Goal: Information Seeking & Learning: Learn about a topic

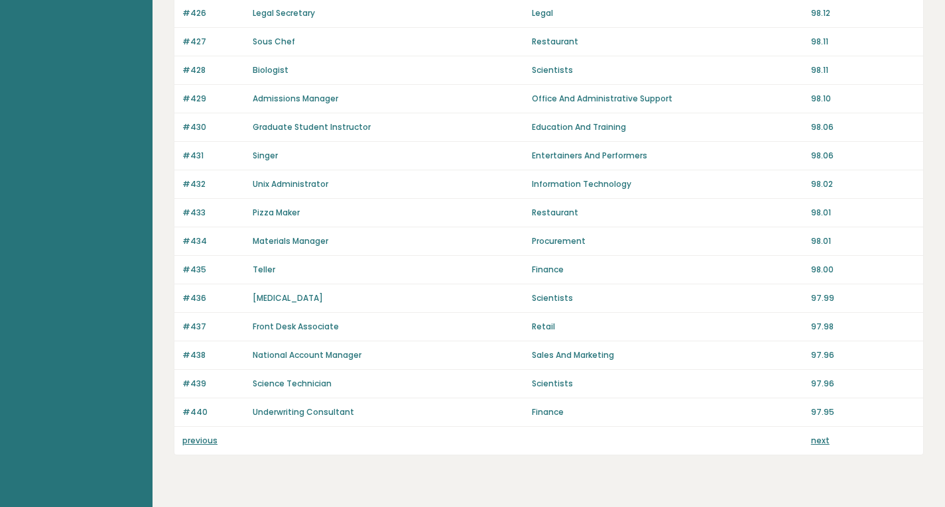
scroll to position [897, 0]
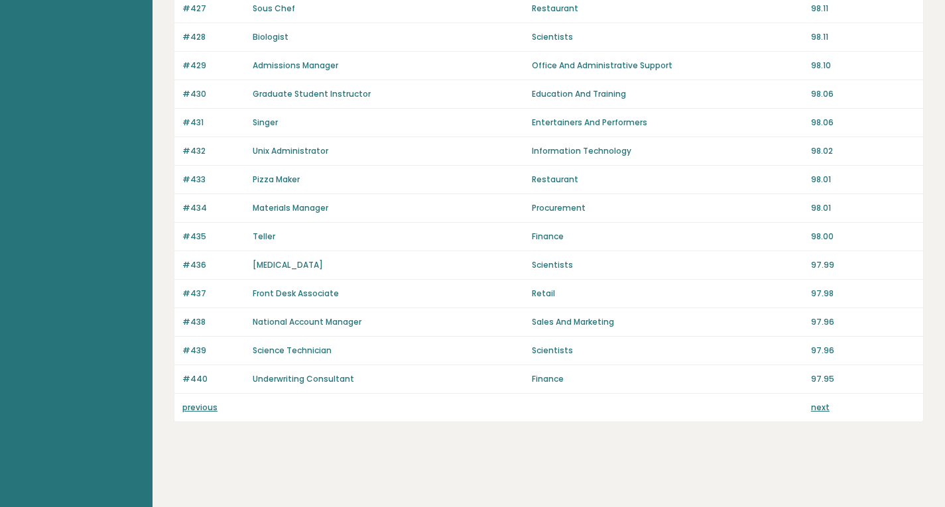
click at [819, 410] on link "next" at bounding box center [820, 407] width 19 height 11
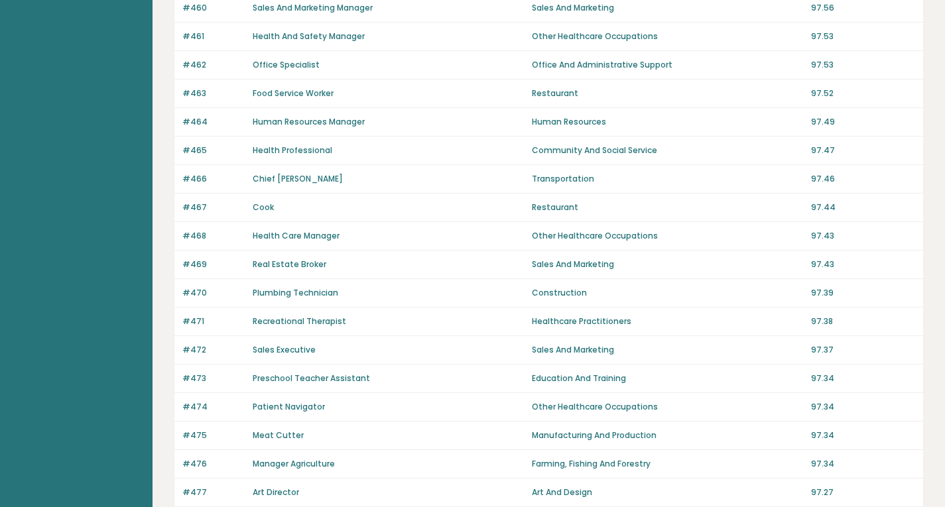
scroll to position [897, 0]
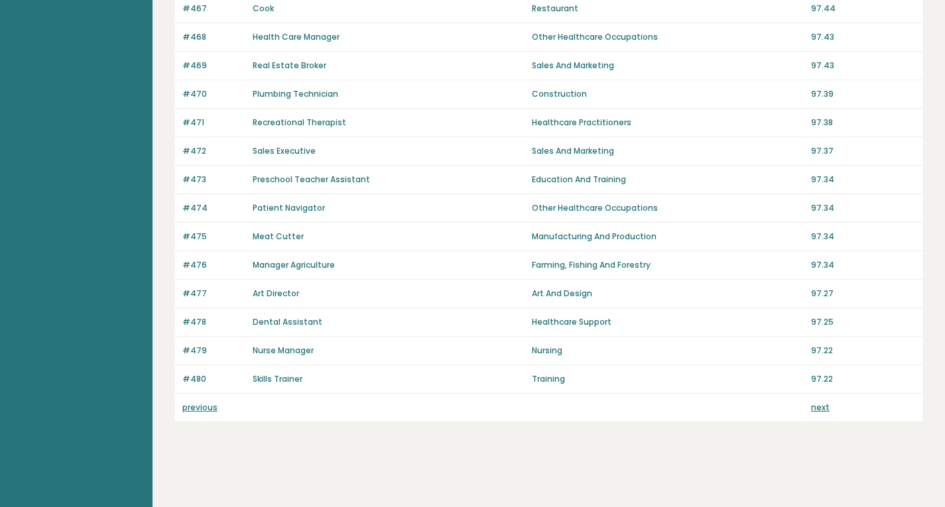
click at [200, 406] on link "previous" at bounding box center [199, 407] width 35 height 11
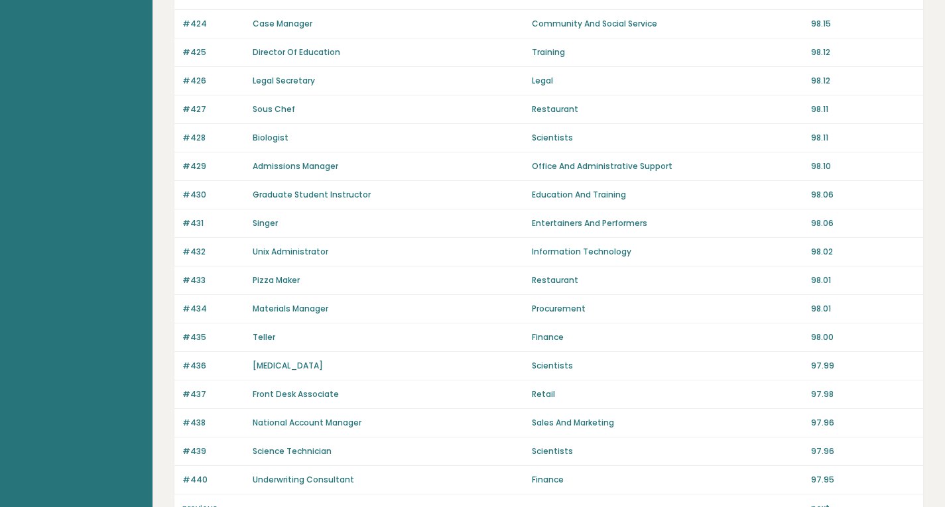
scroll to position [897, 0]
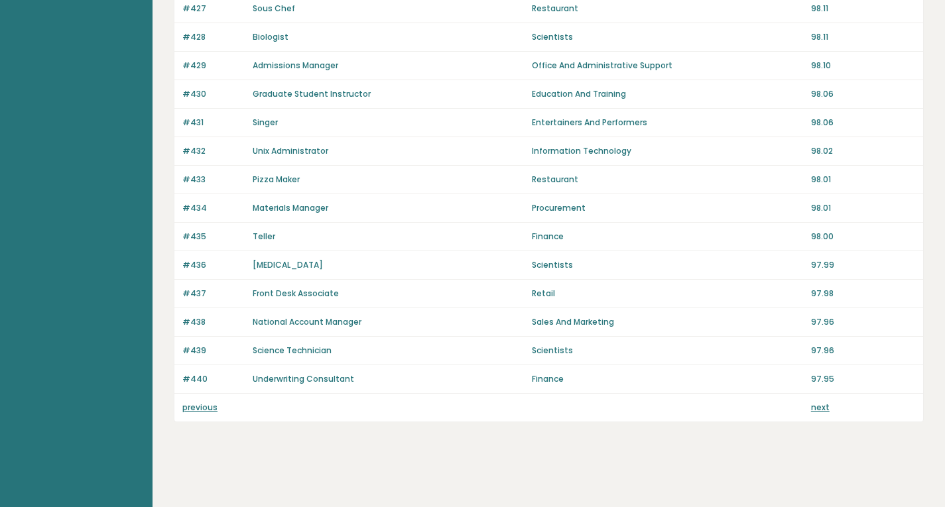
click at [194, 409] on link "previous" at bounding box center [199, 407] width 35 height 11
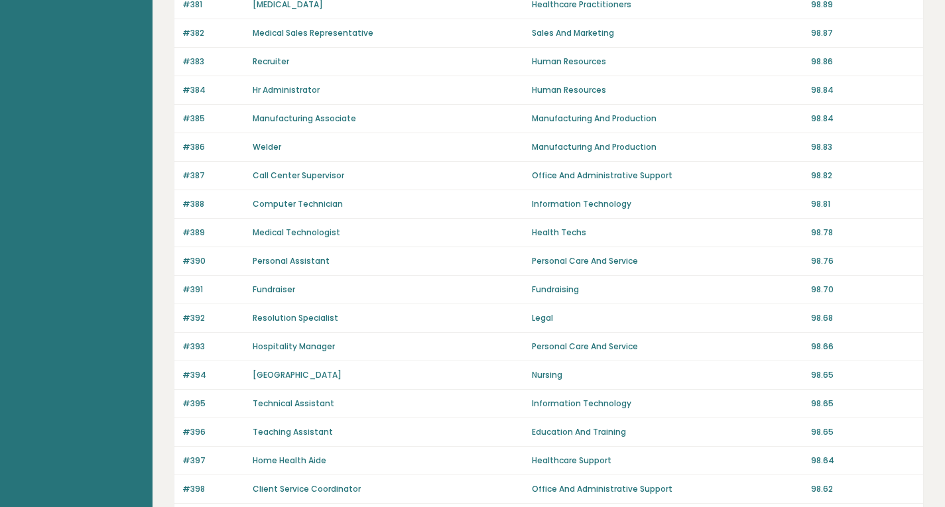
scroll to position [897, 0]
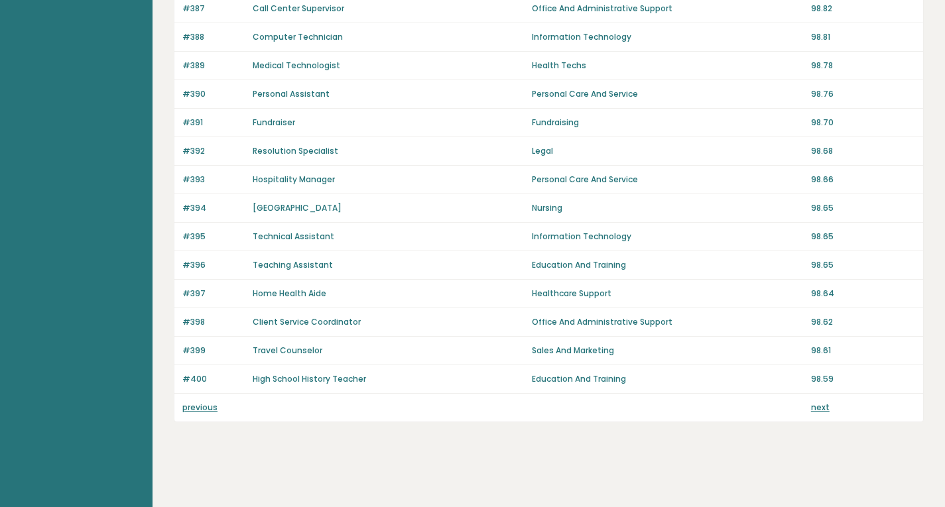
click at [198, 406] on link "previous" at bounding box center [199, 407] width 35 height 11
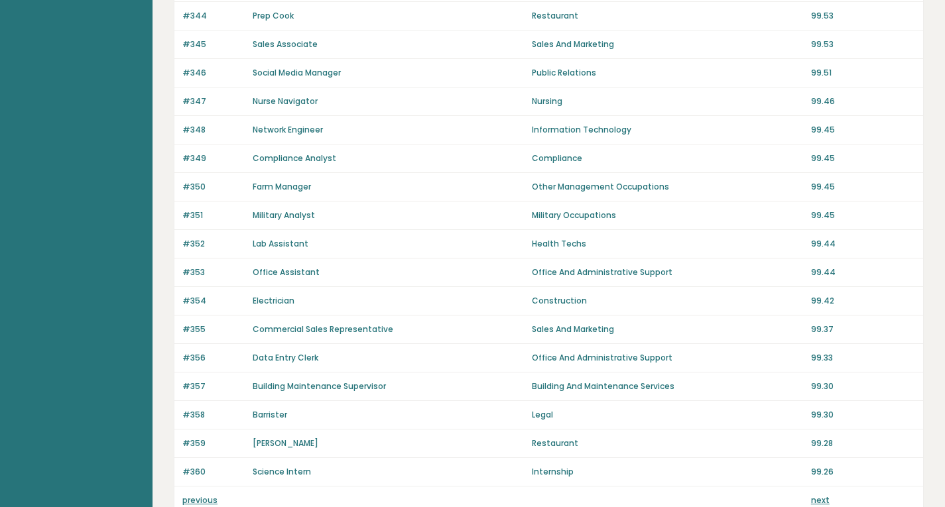
scroll to position [897, 0]
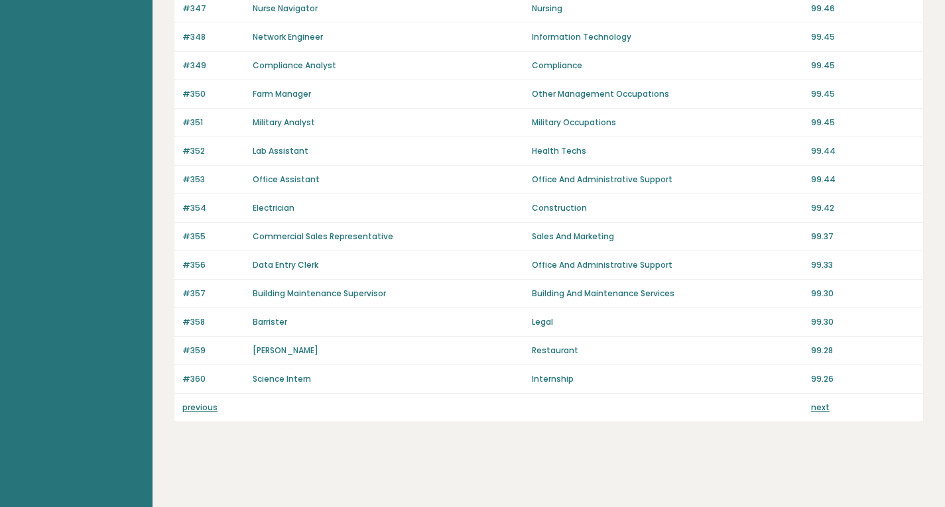
click at [201, 411] on link "previous" at bounding box center [199, 407] width 35 height 11
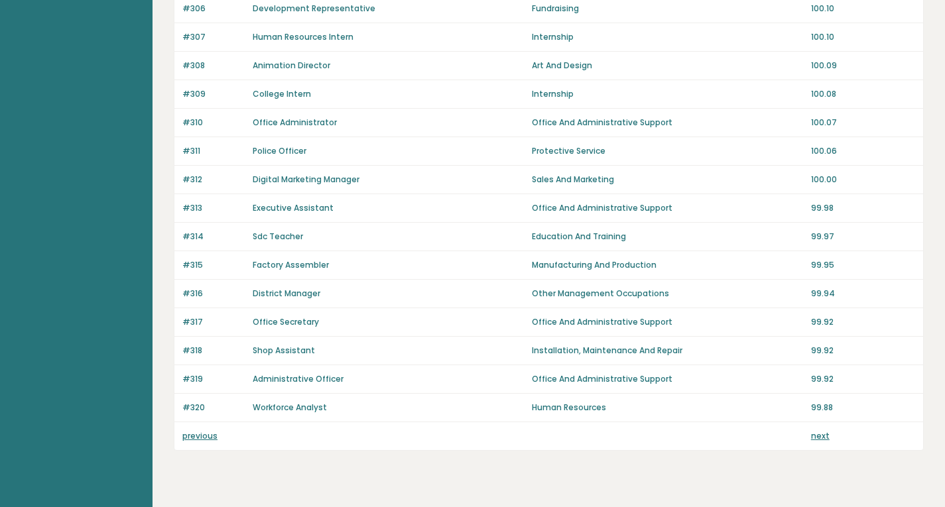
scroll to position [897, 0]
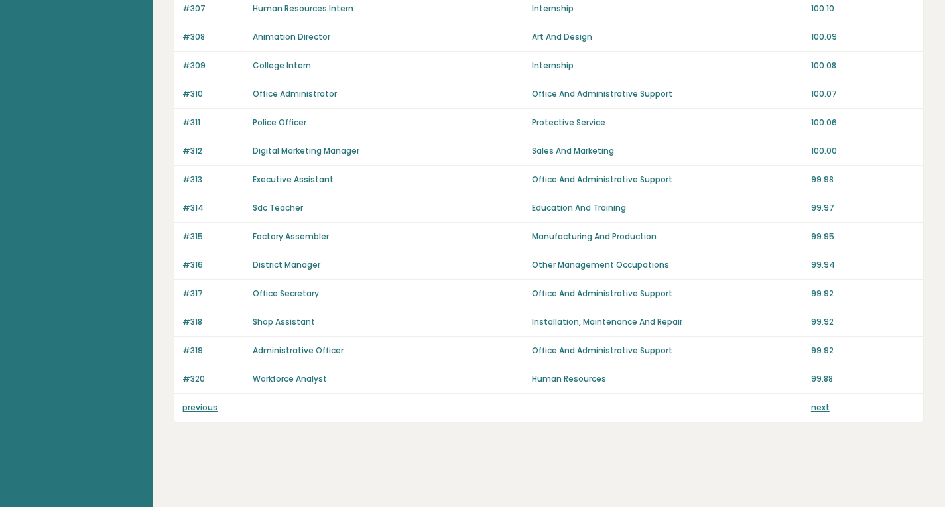
click at [202, 411] on link "previous" at bounding box center [199, 407] width 35 height 11
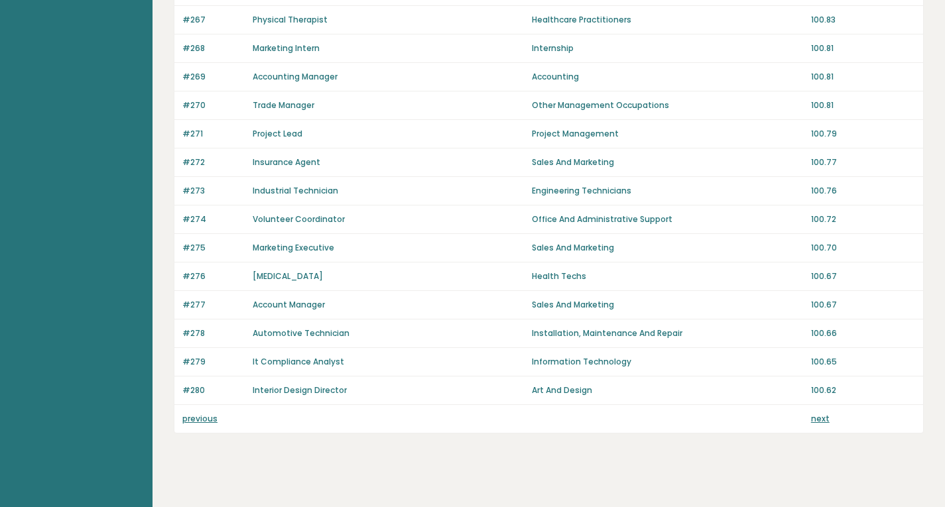
scroll to position [897, 0]
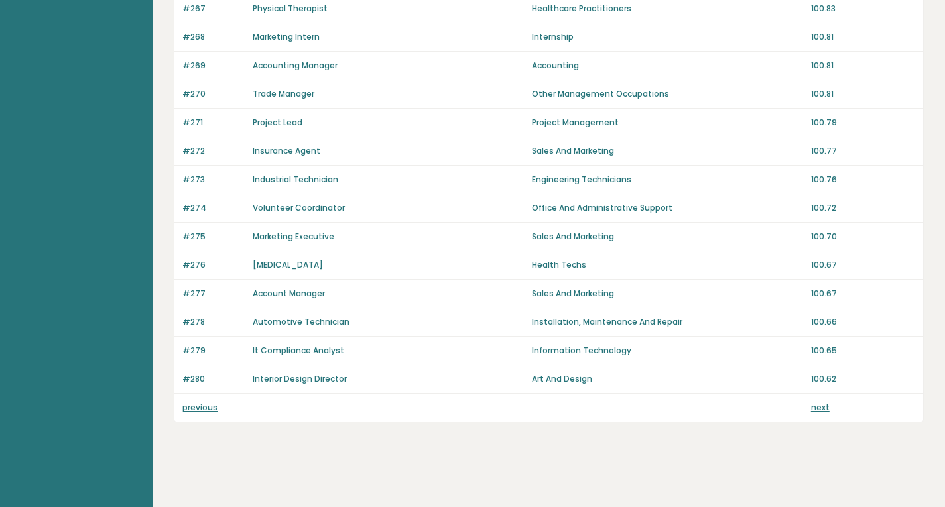
click at [200, 410] on link "previous" at bounding box center [199, 407] width 35 height 11
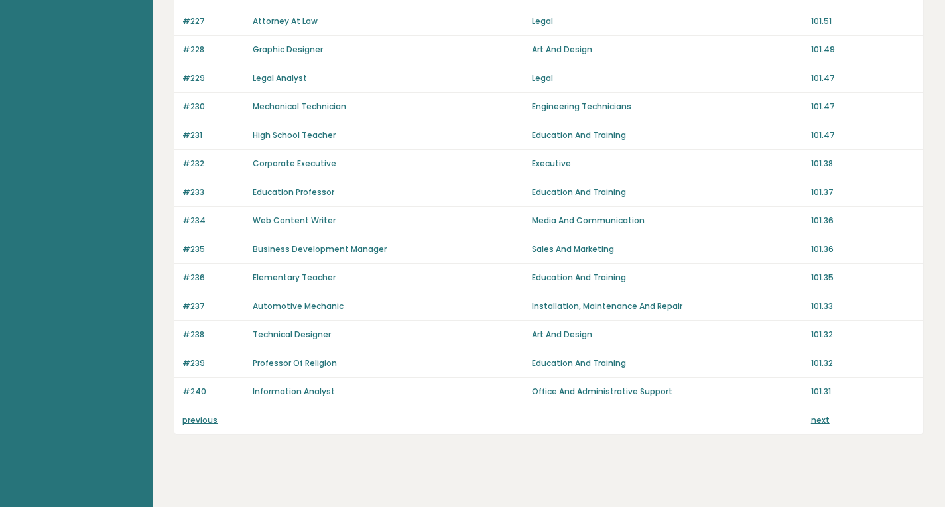
scroll to position [897, 0]
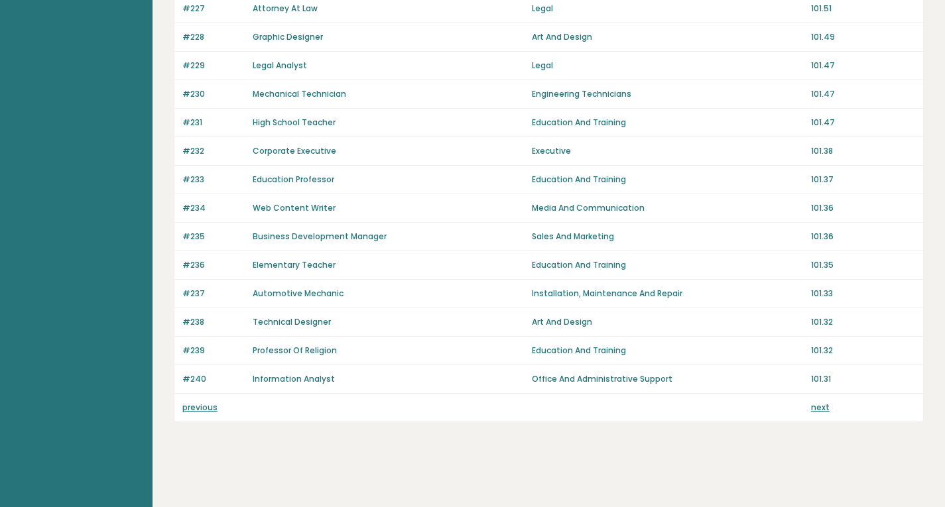
click at [200, 407] on link "previous" at bounding box center [199, 407] width 35 height 11
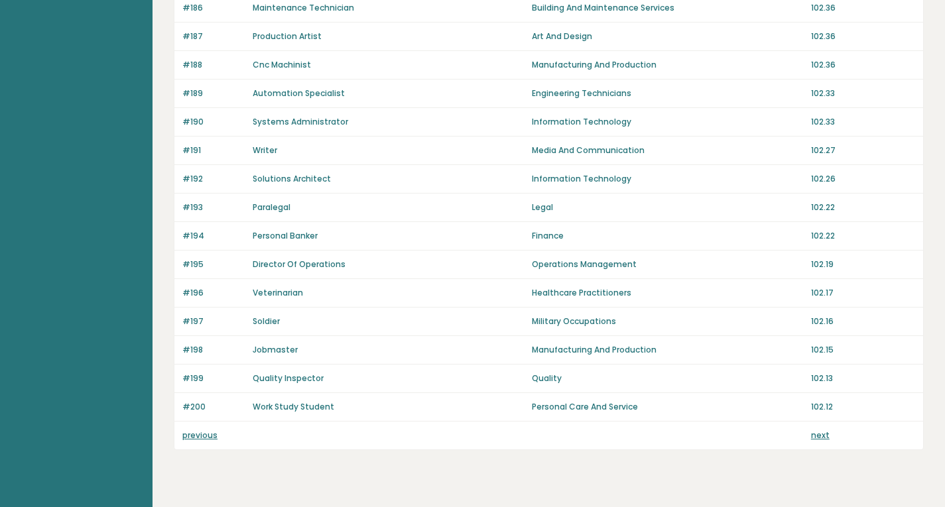
scroll to position [897, 0]
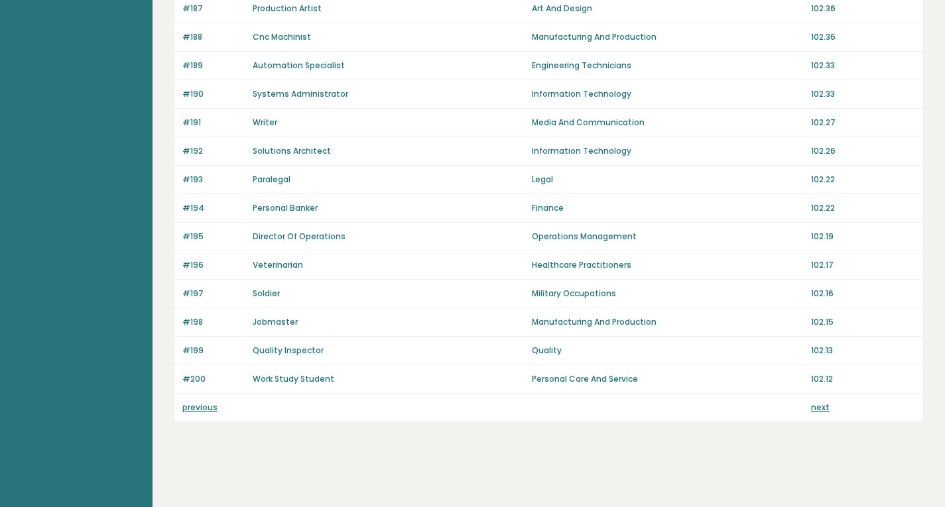
click at [204, 410] on link "previous" at bounding box center [199, 407] width 35 height 11
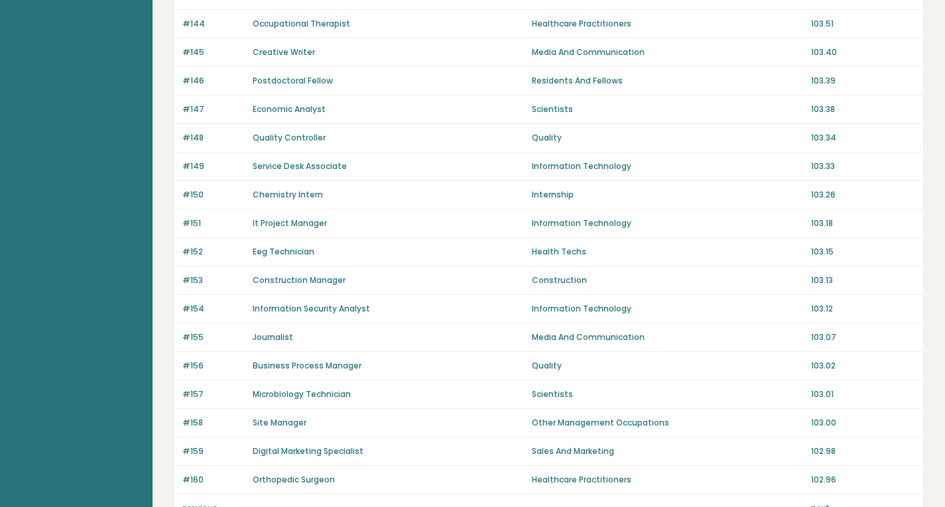
scroll to position [897, 0]
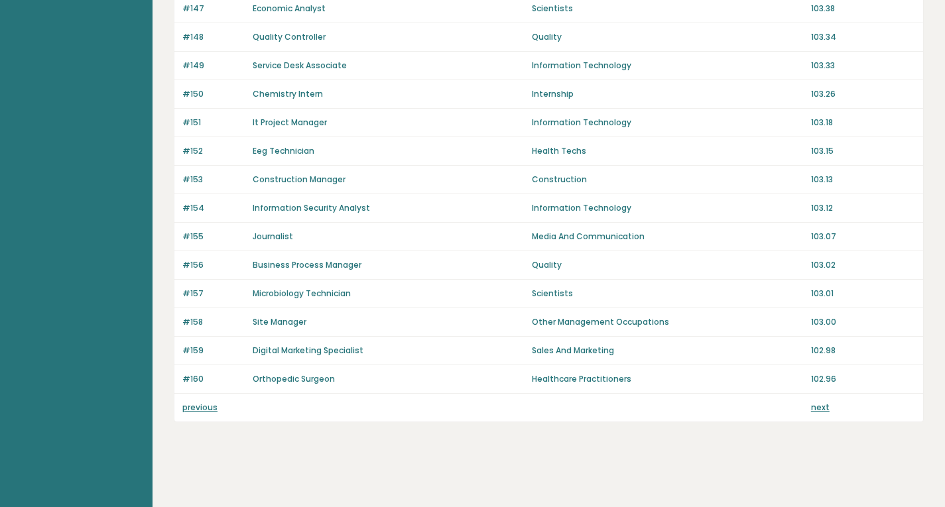
click at [202, 408] on link "previous" at bounding box center [199, 407] width 35 height 11
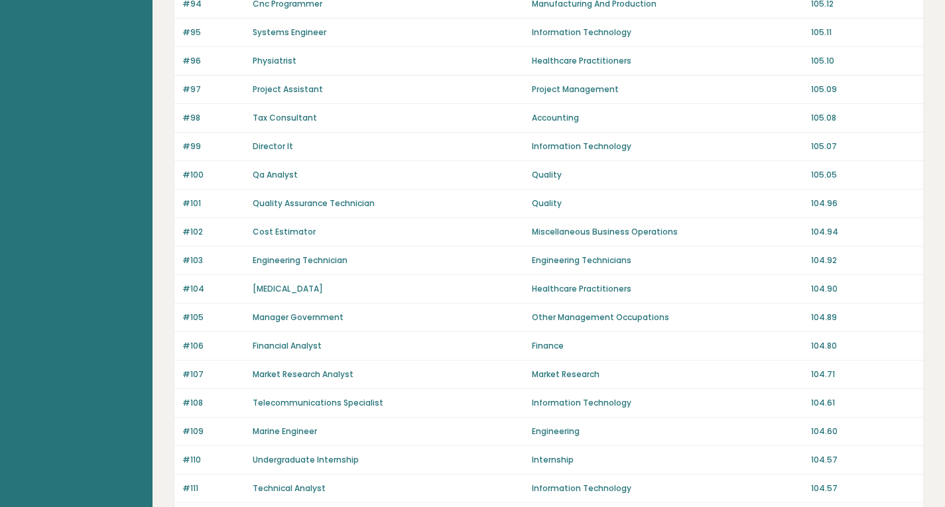
scroll to position [897, 0]
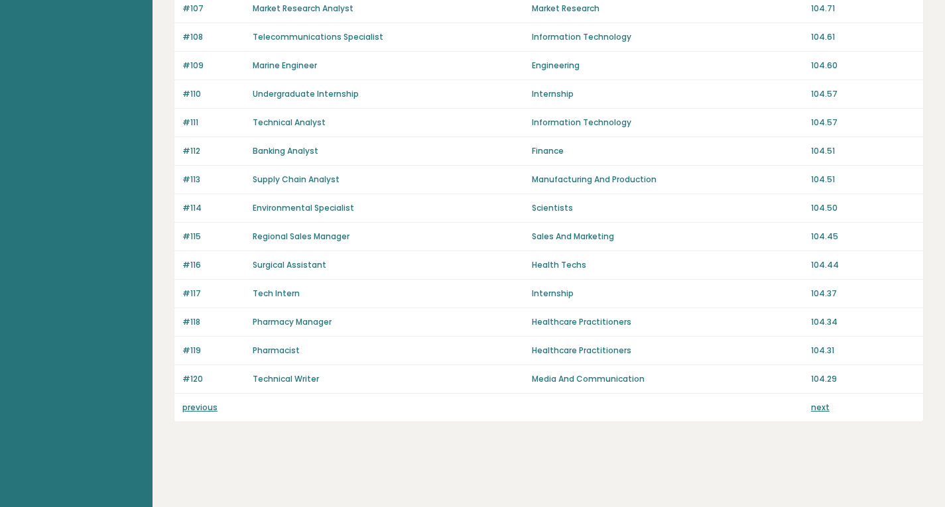
click at [202, 408] on link "previous" at bounding box center [199, 407] width 35 height 11
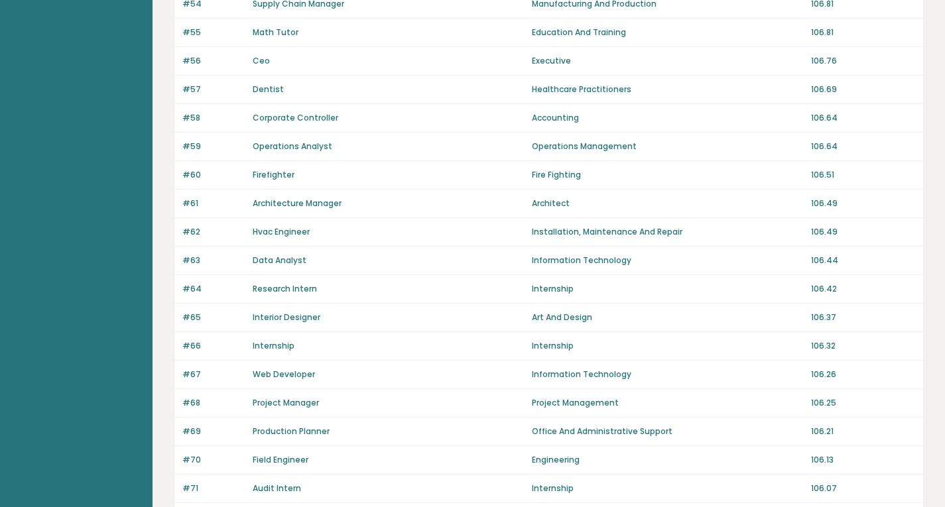
scroll to position [897, 0]
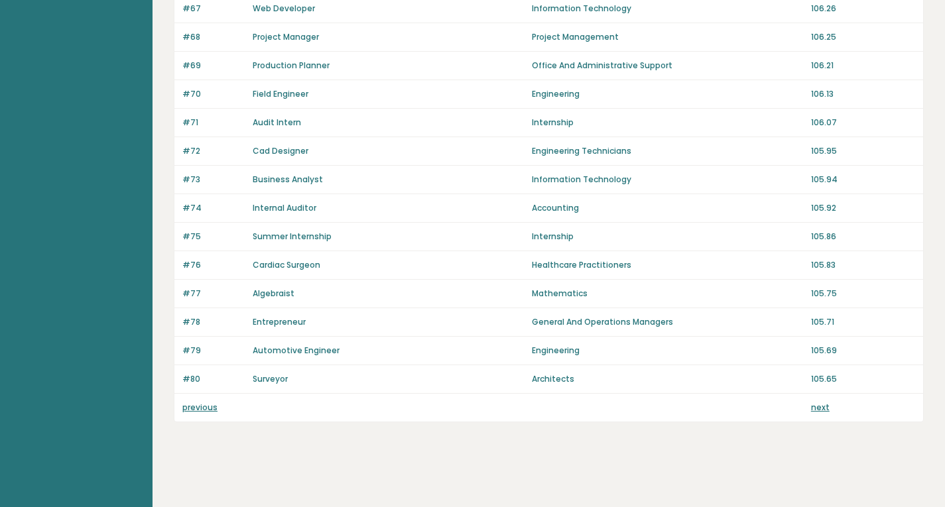
click at [202, 408] on link "previous" at bounding box center [199, 407] width 35 height 11
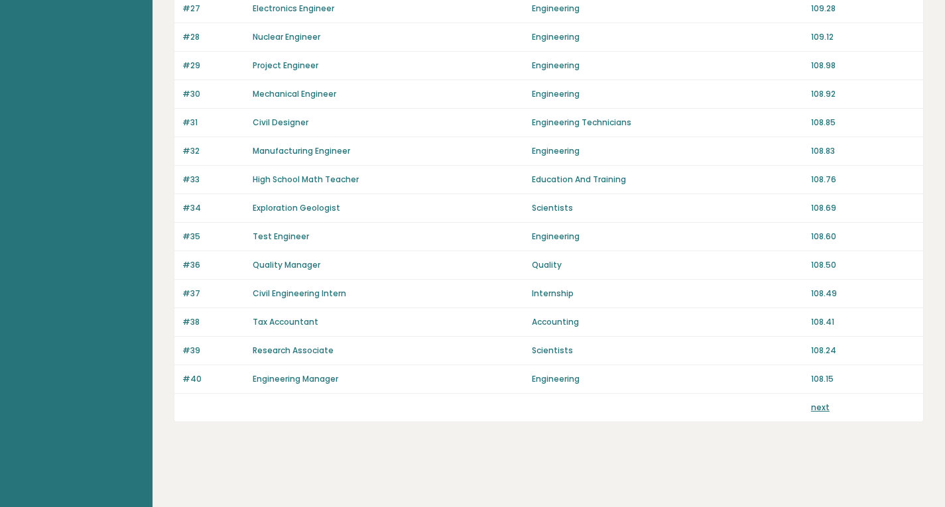
scroll to position [764, 0]
